Goal: Task Accomplishment & Management: Use online tool/utility

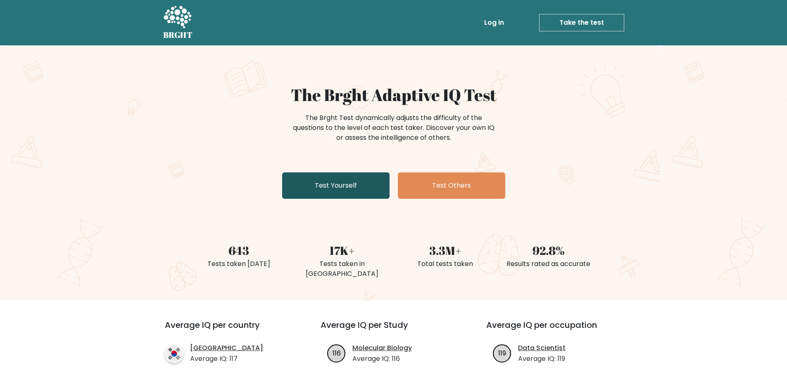
click at [336, 189] on link "Test Yourself" at bounding box center [335, 186] width 107 height 26
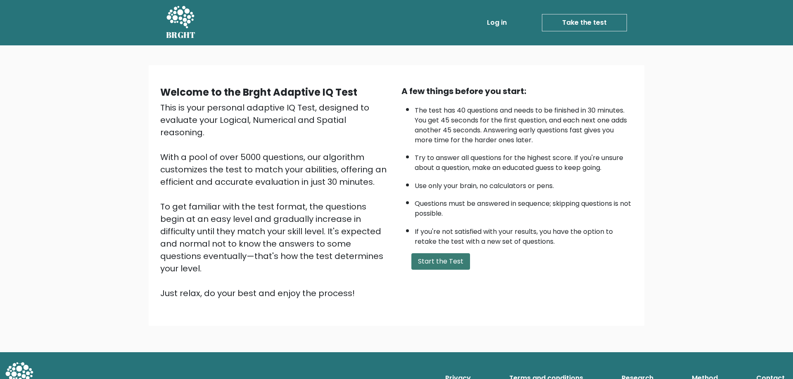
click at [443, 261] on button "Start the Test" at bounding box center [440, 262] width 59 height 17
